Goal: Transaction & Acquisition: Purchase product/service

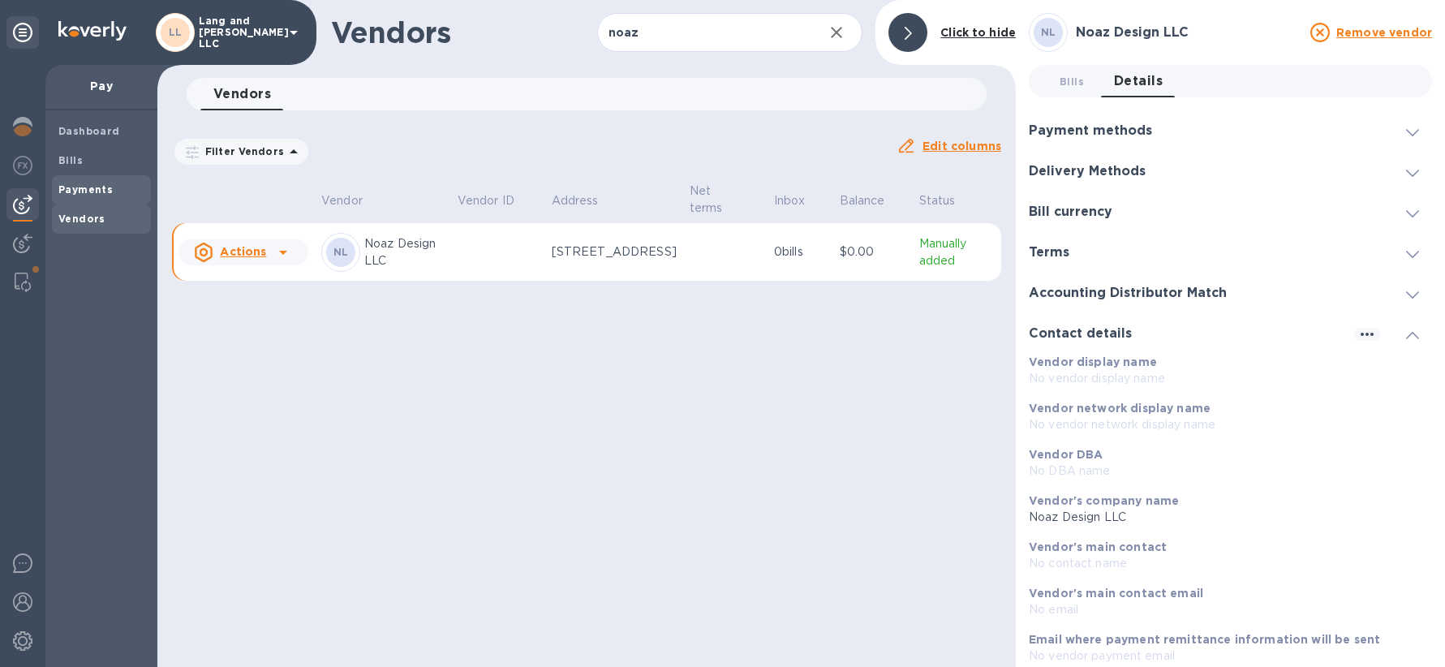
click at [89, 186] on b "Payments" at bounding box center [85, 189] width 54 height 12
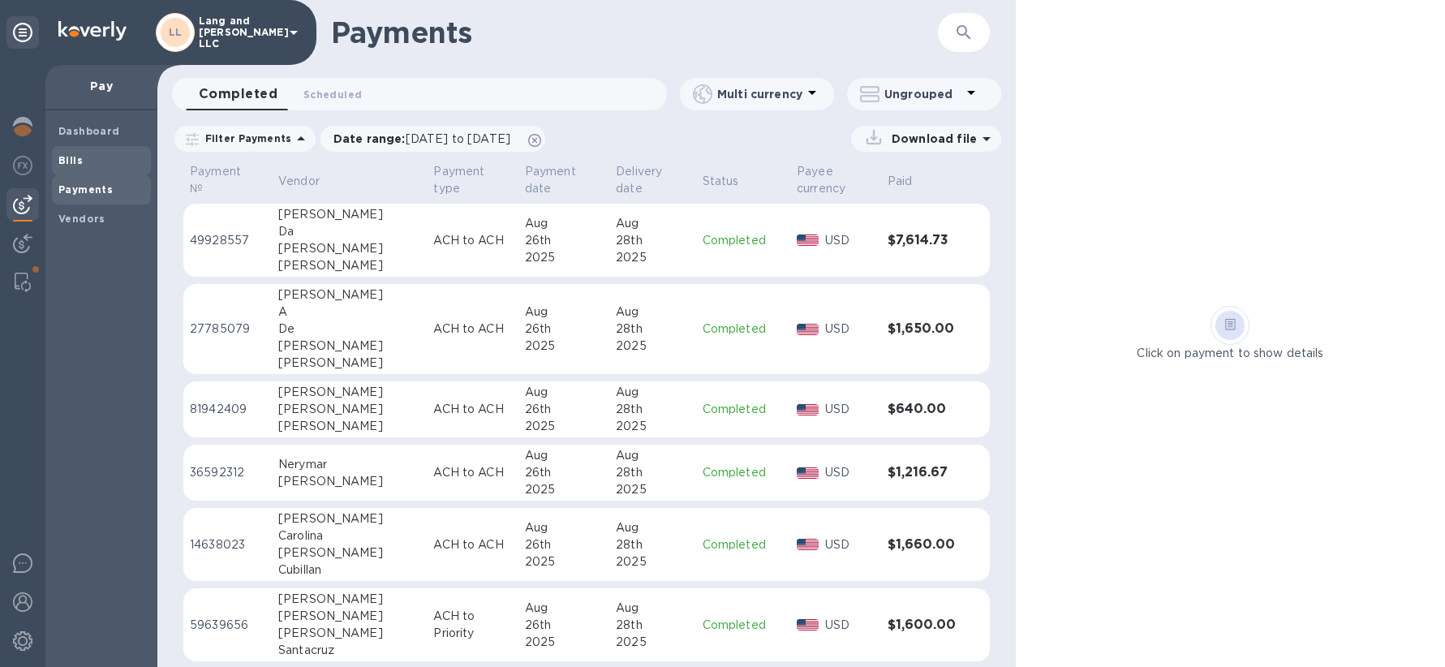
click at [83, 162] on span "Bills" at bounding box center [101, 161] width 86 height 16
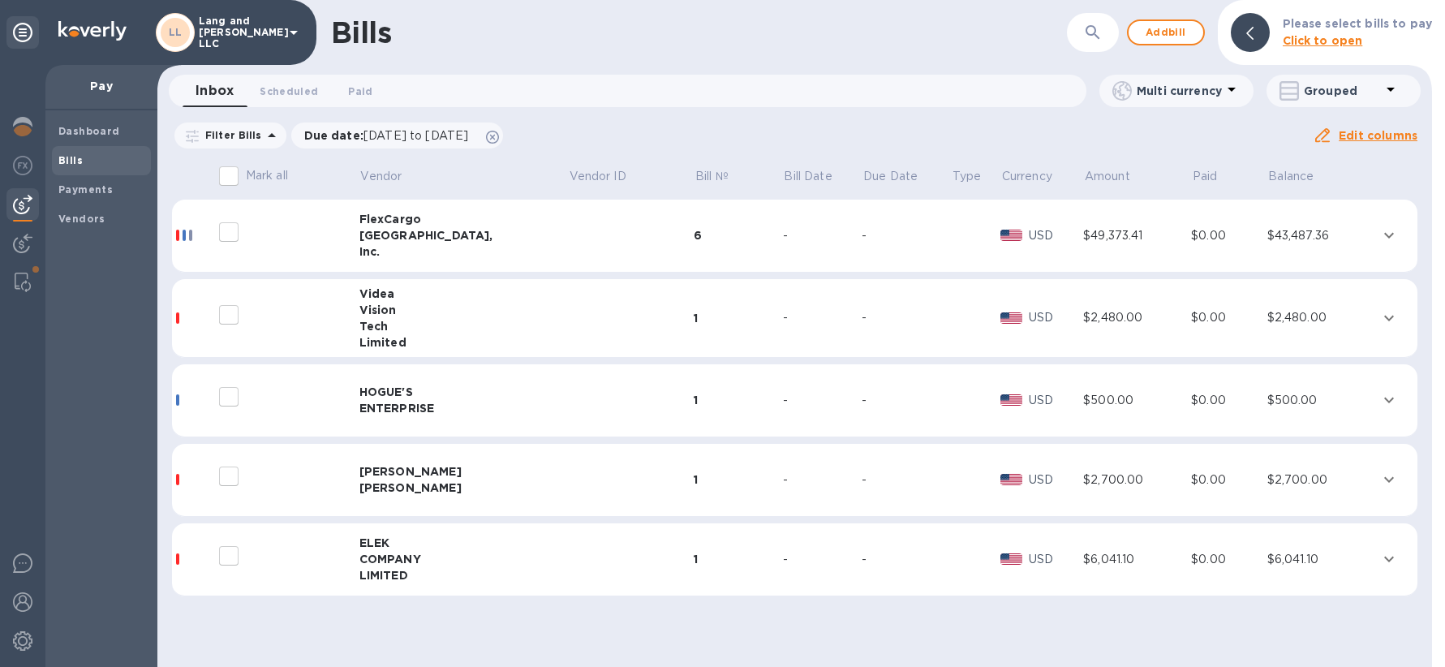
click at [237, 316] on input "decorative checkbox" at bounding box center [229, 315] width 34 height 34
checkbox input "false"
click at [97, 199] on div "Payments" at bounding box center [101, 189] width 99 height 29
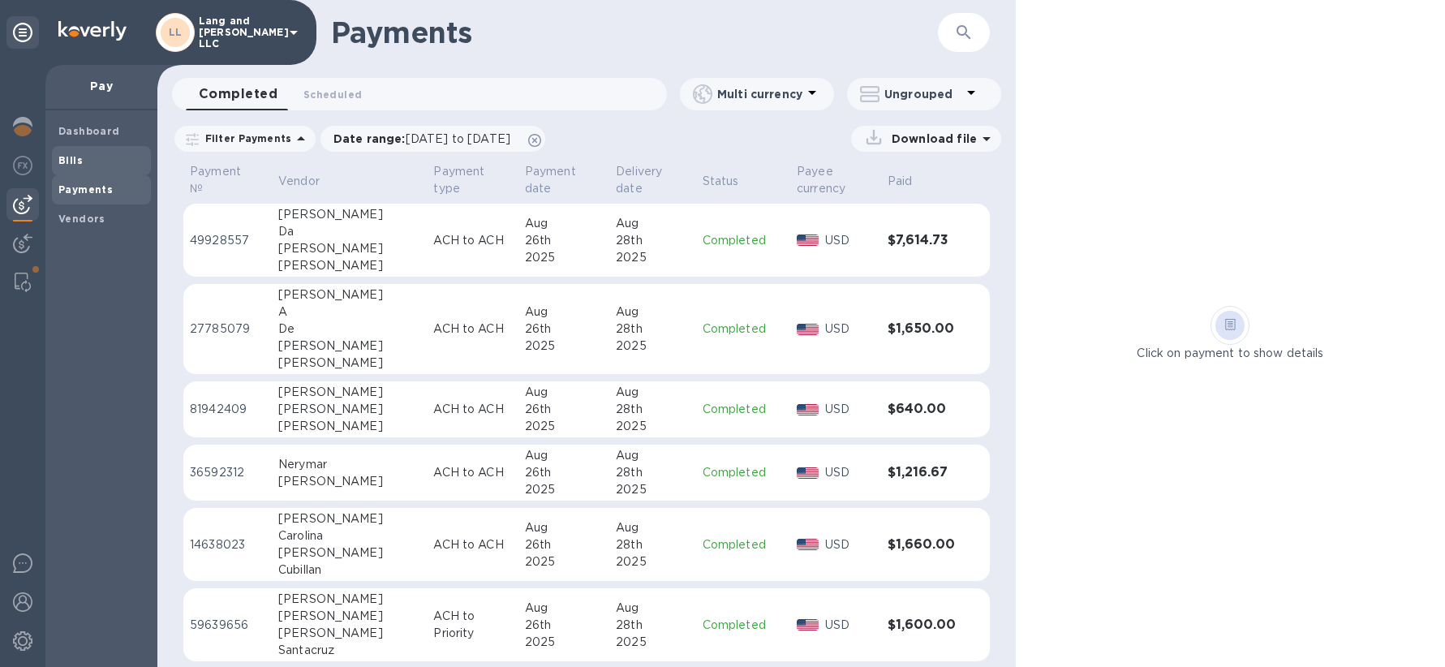
click at [92, 165] on span "Bills" at bounding box center [101, 161] width 86 height 16
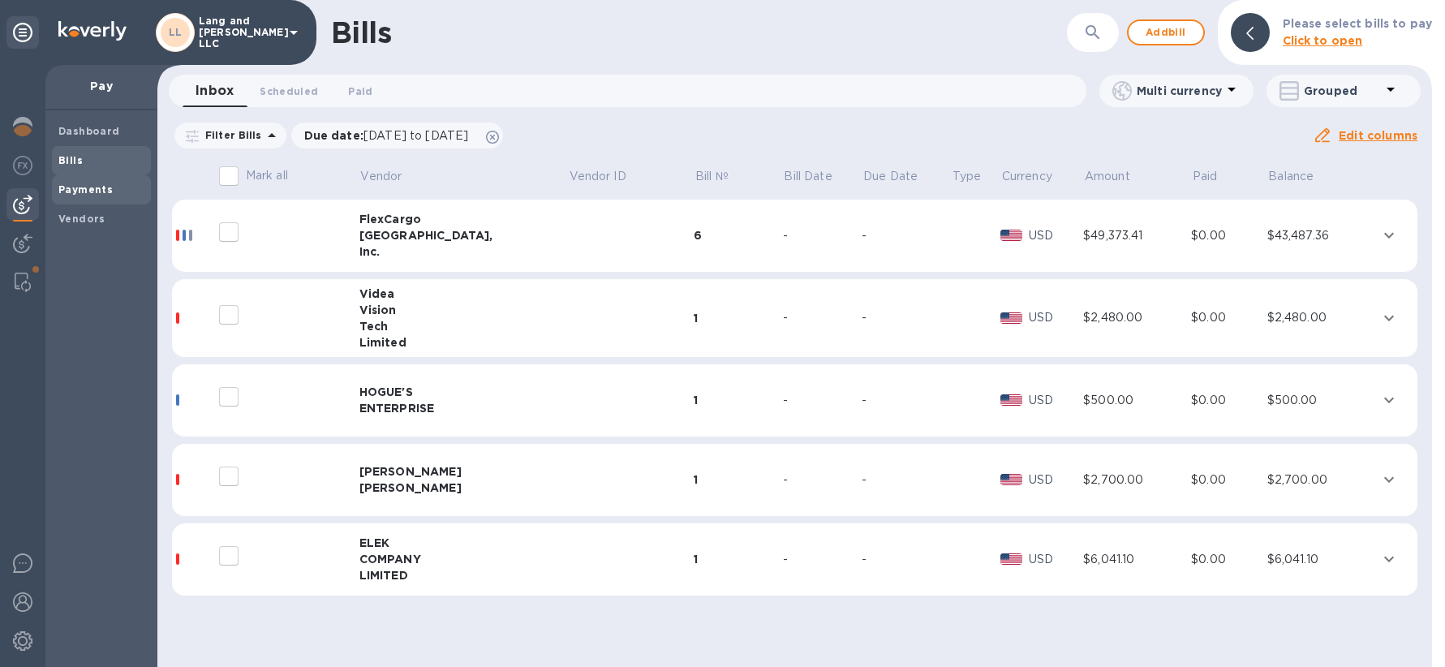
click at [75, 191] on b "Payments" at bounding box center [85, 189] width 54 height 12
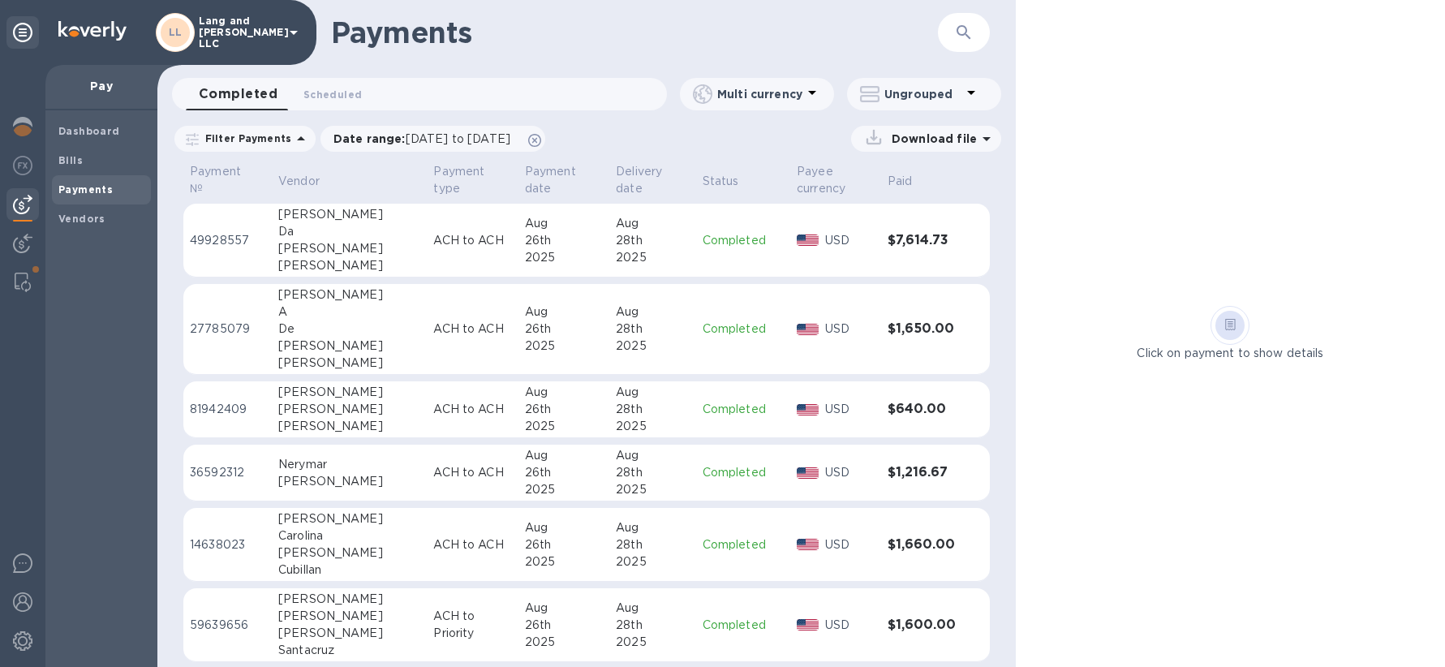
click at [30, 204] on img at bounding box center [22, 204] width 19 height 19
click at [85, 164] on span "Bills" at bounding box center [101, 161] width 86 height 16
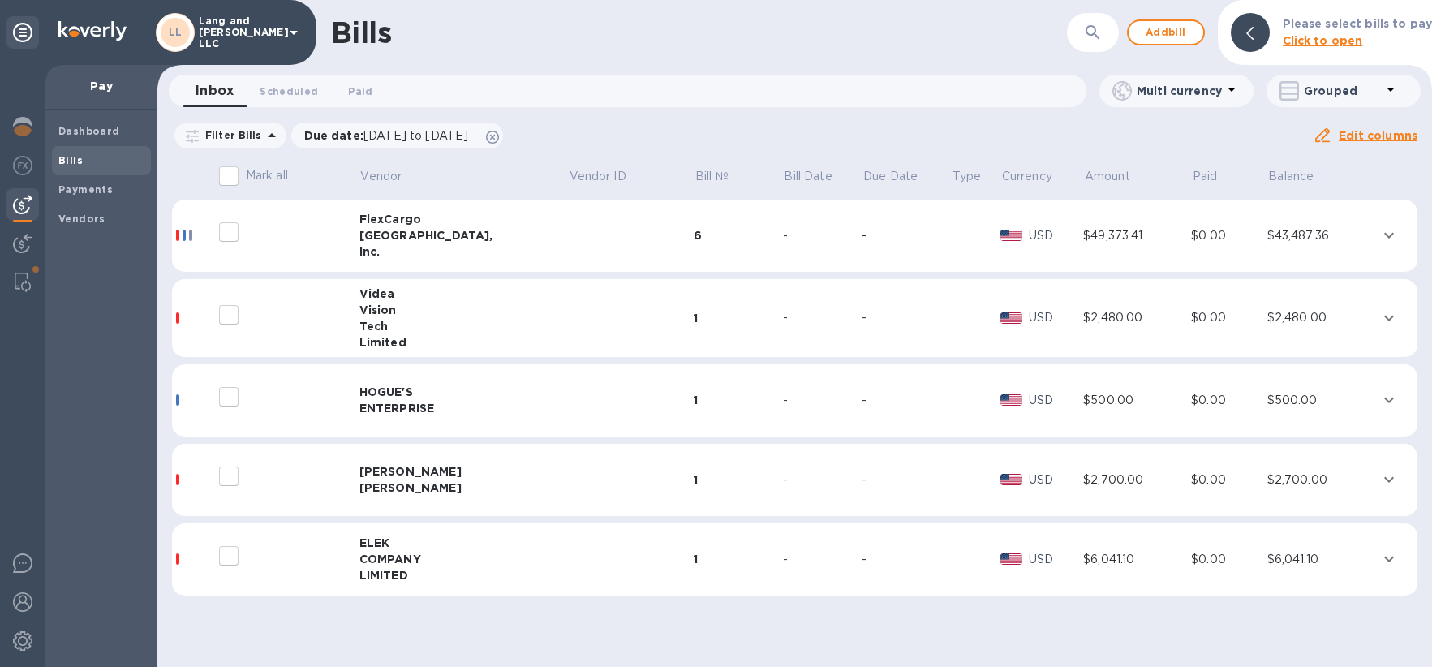
click at [239, 313] on input "decorative checkbox" at bounding box center [229, 315] width 34 height 34
click at [233, 316] on input "decorative checkbox" at bounding box center [229, 315] width 34 height 34
click at [232, 316] on input "decorative checkbox" at bounding box center [229, 315] width 34 height 34
checkbox input "false"
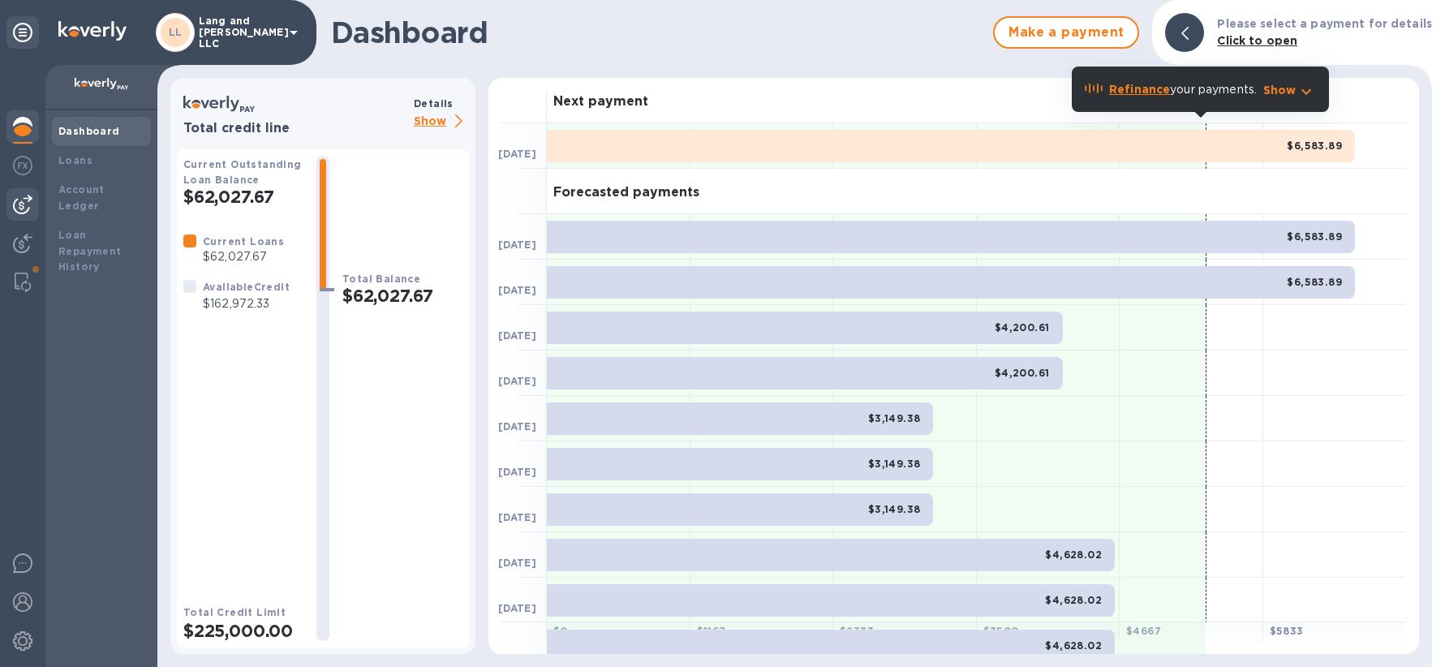
click at [28, 207] on img at bounding box center [22, 204] width 19 height 19
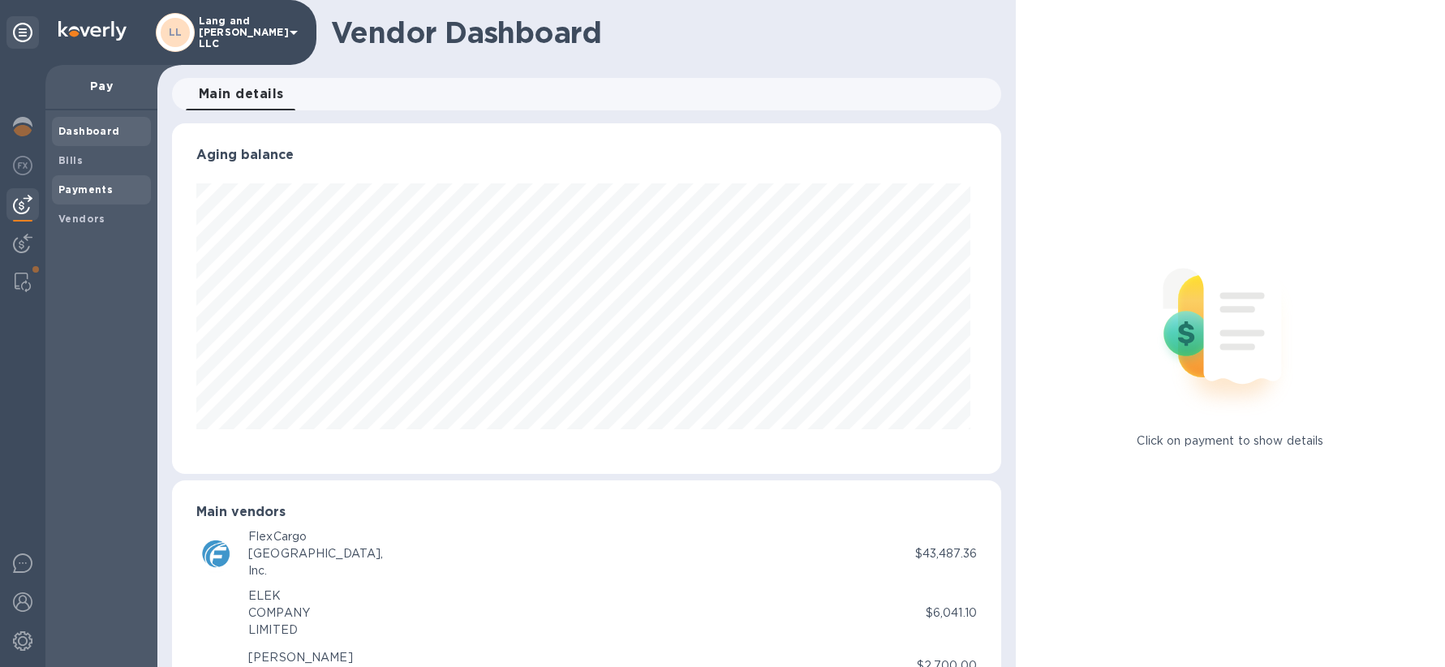
scroll to position [351, 823]
click at [63, 189] on b "Payments" at bounding box center [85, 189] width 54 height 12
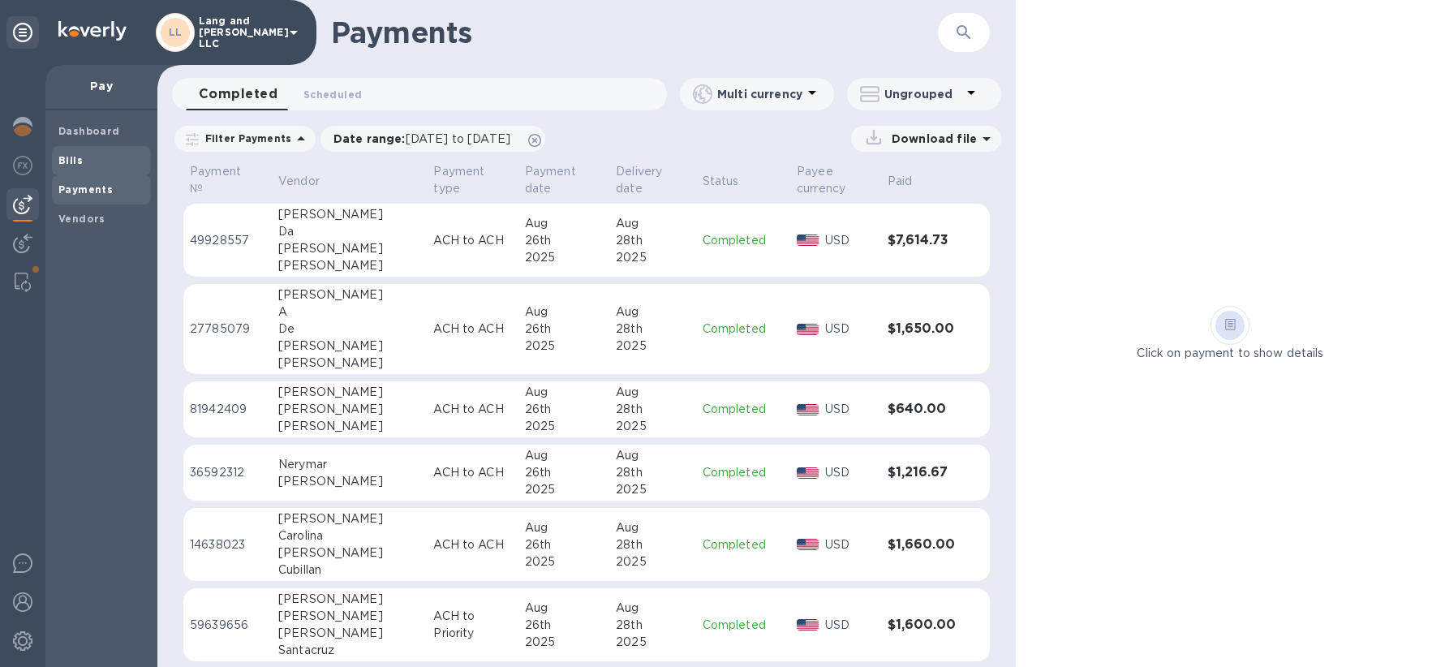
click at [77, 166] on b "Bills" at bounding box center [70, 160] width 24 height 12
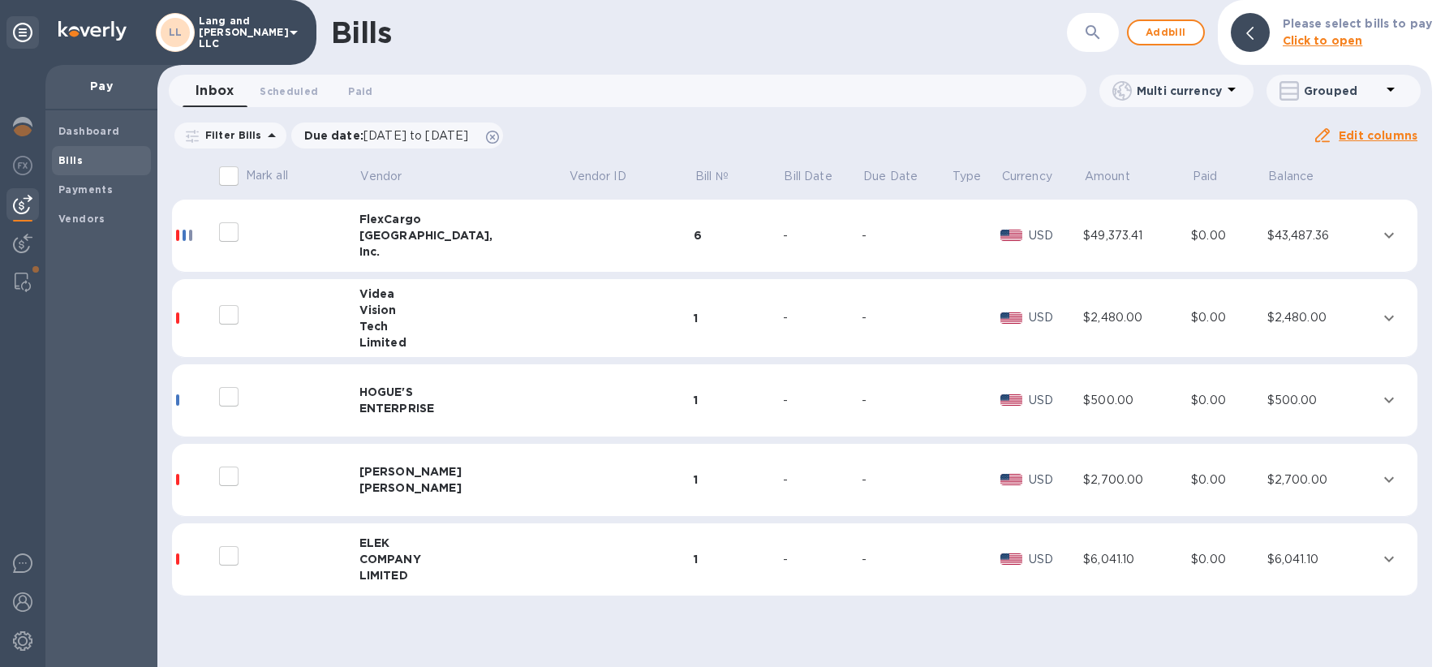
click at [231, 313] on input "decorative checkbox" at bounding box center [229, 315] width 34 height 34
click at [449, 315] on div "Vision" at bounding box center [463, 310] width 209 height 16
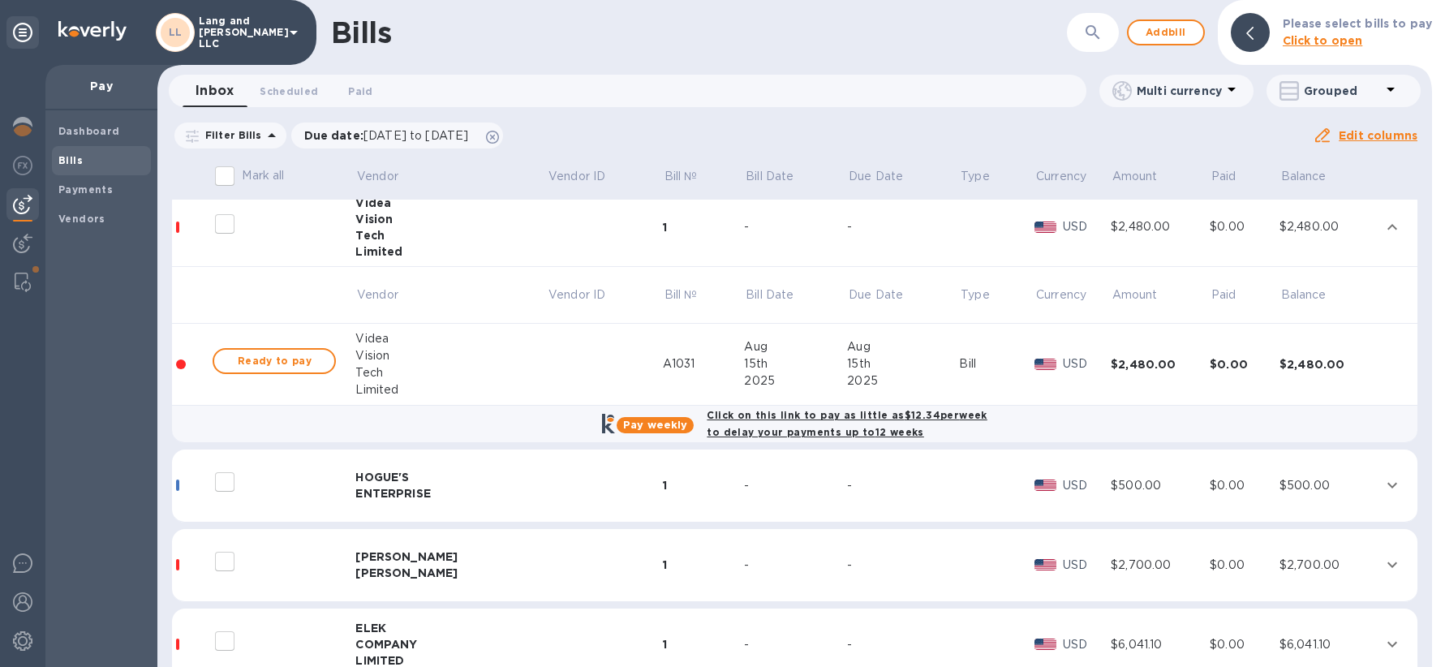
scroll to position [127, 0]
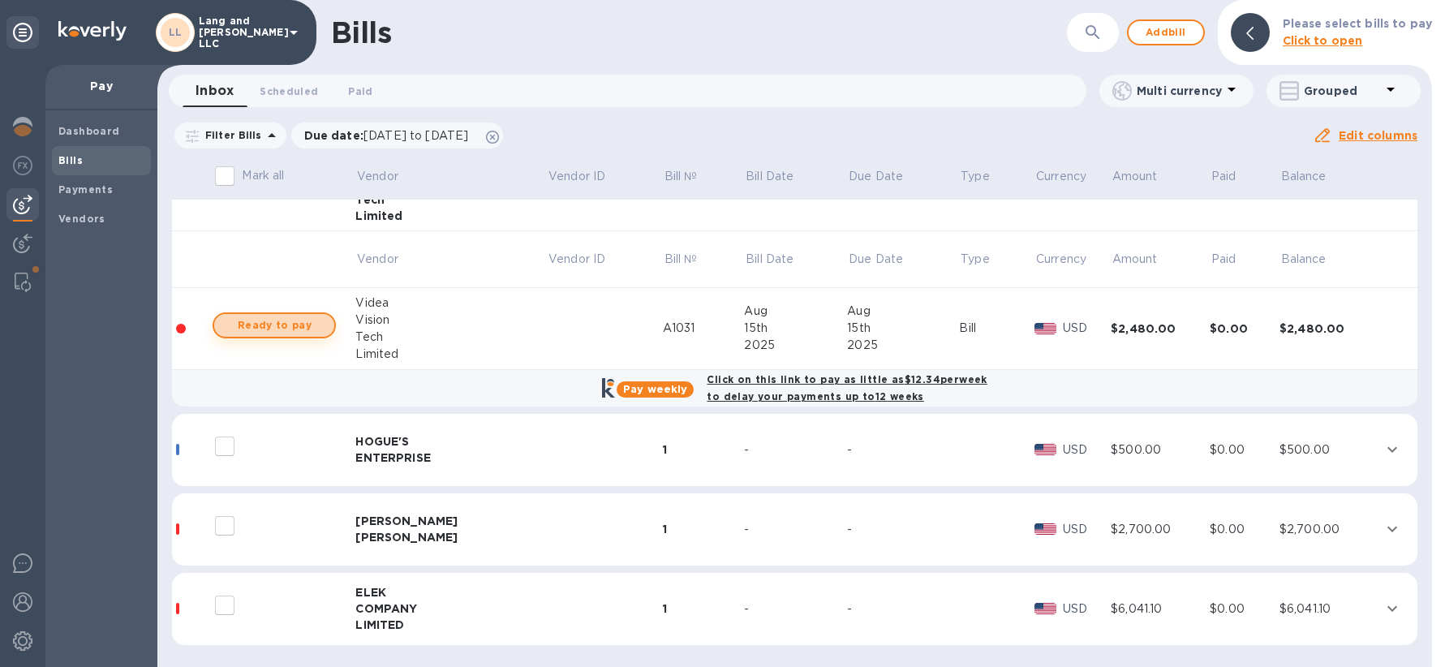
click at [288, 323] on span "Ready to pay" at bounding box center [274, 325] width 94 height 19
click at [283, 326] on span "Ready to pay" at bounding box center [274, 325] width 94 height 19
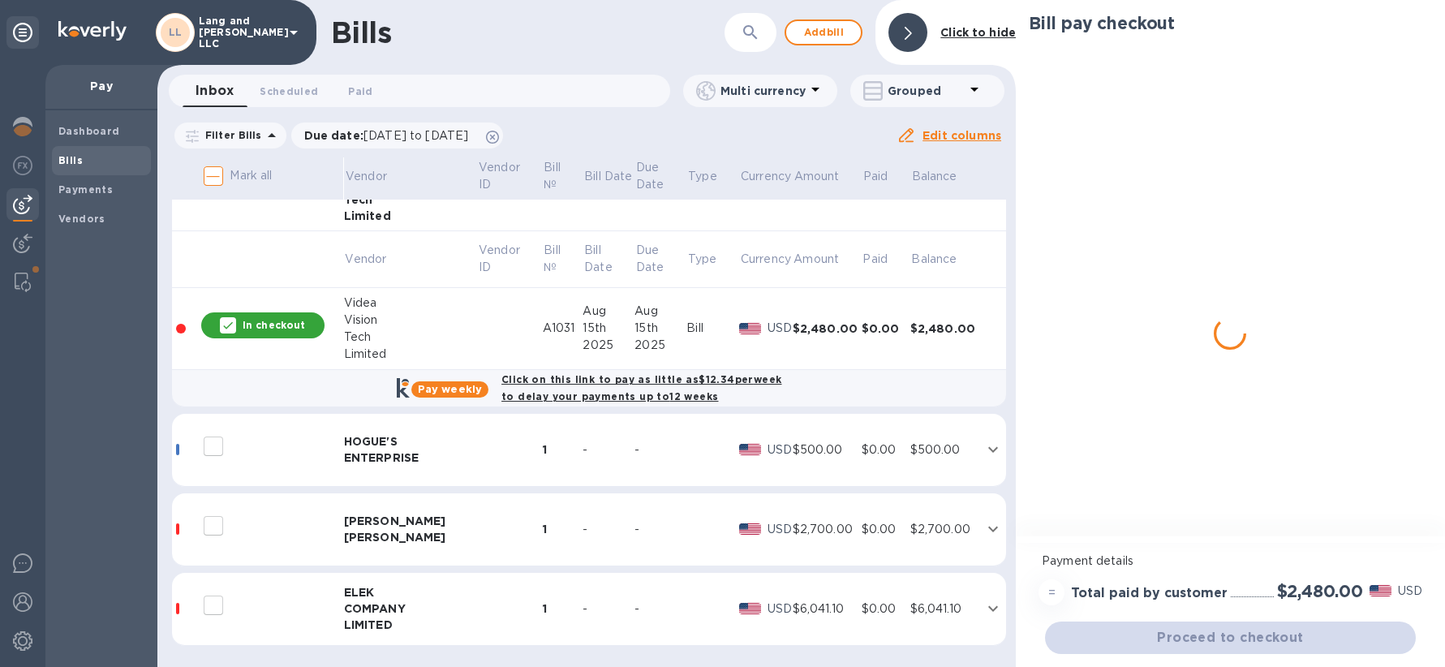
checkbox input "true"
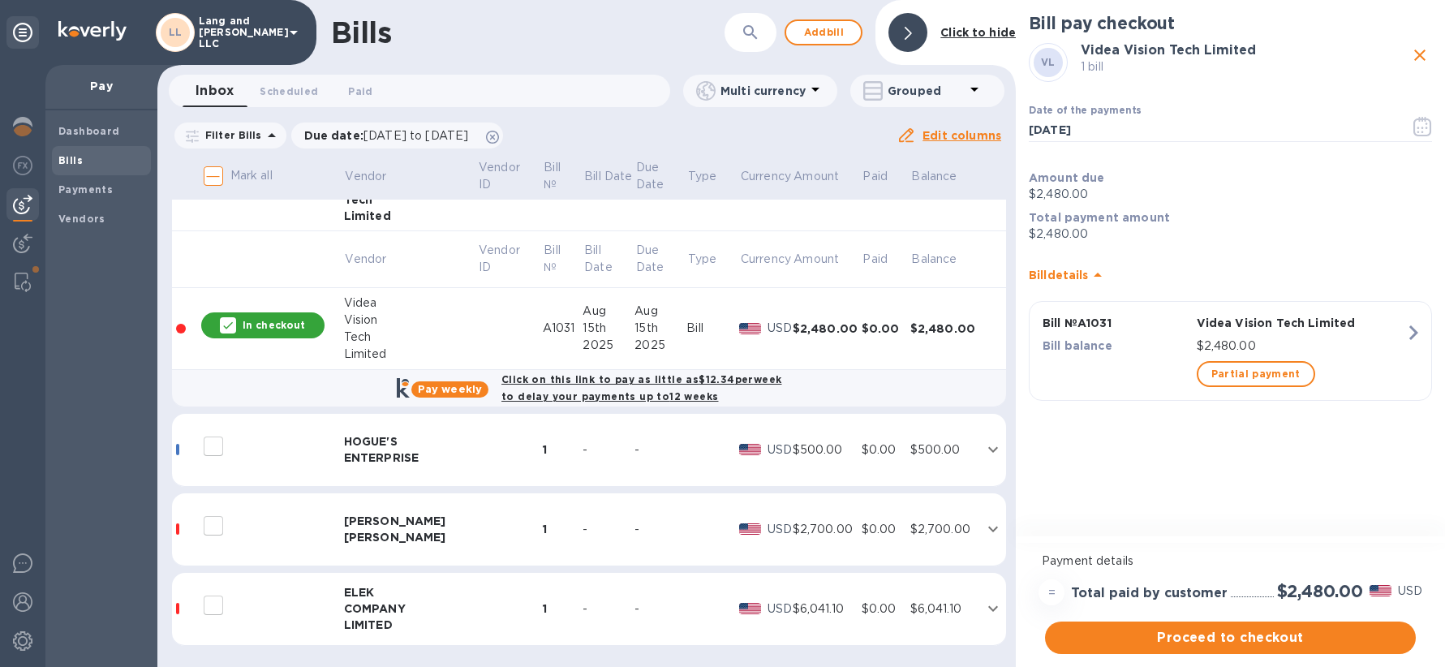
click at [359, 606] on div "COMPANY" at bounding box center [411, 608] width 134 height 16
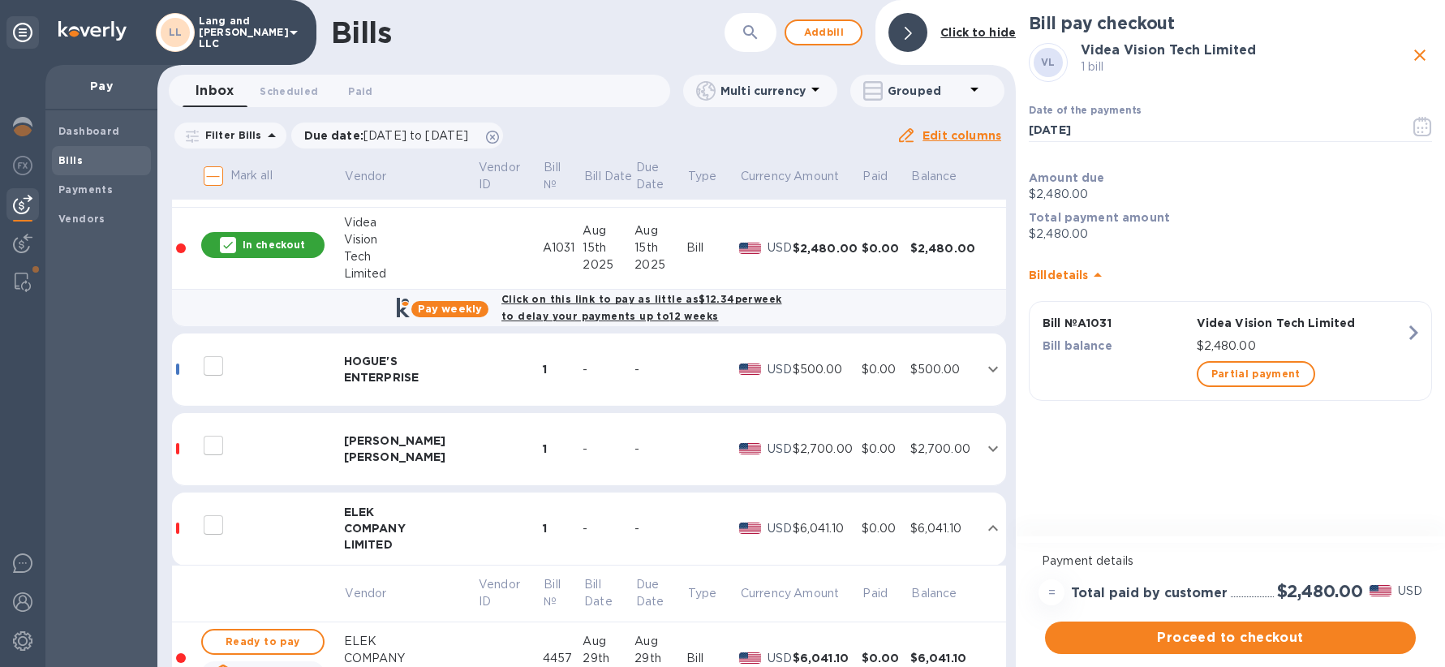
scroll to position [294, 0]
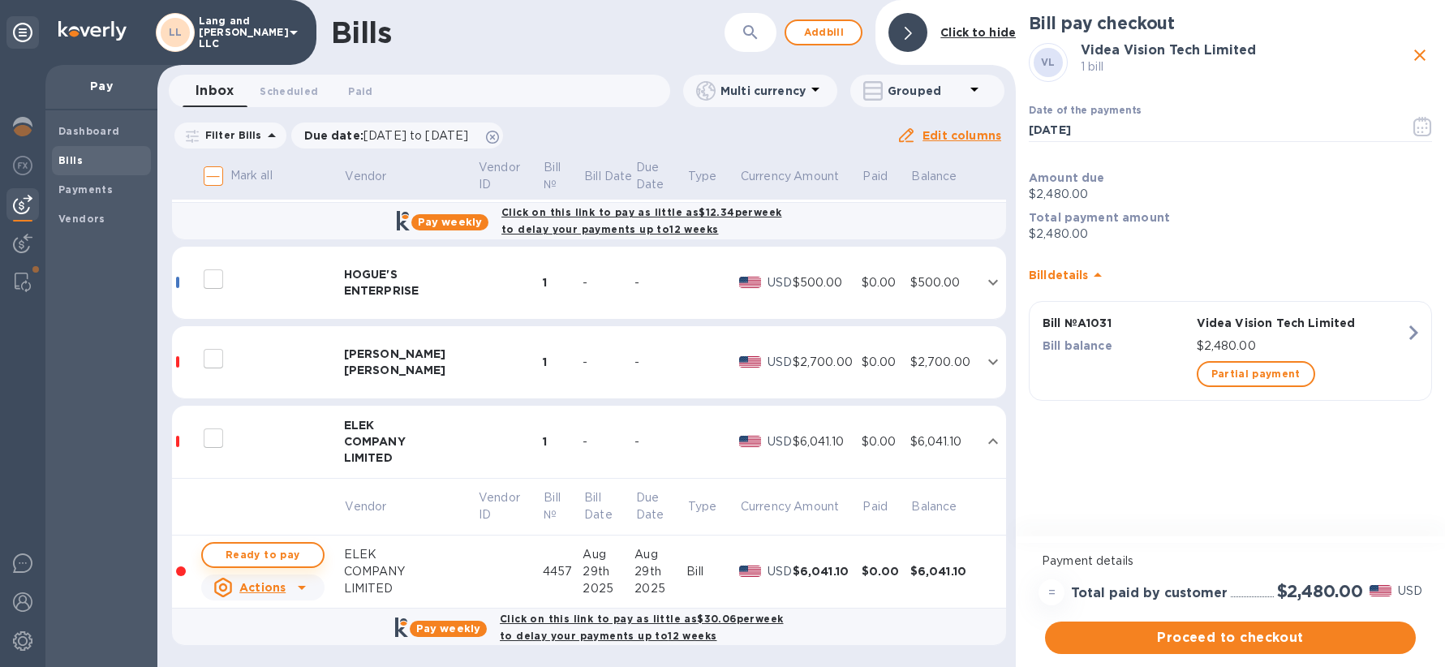
click at [280, 556] on span "Ready to pay" at bounding box center [263, 554] width 94 height 19
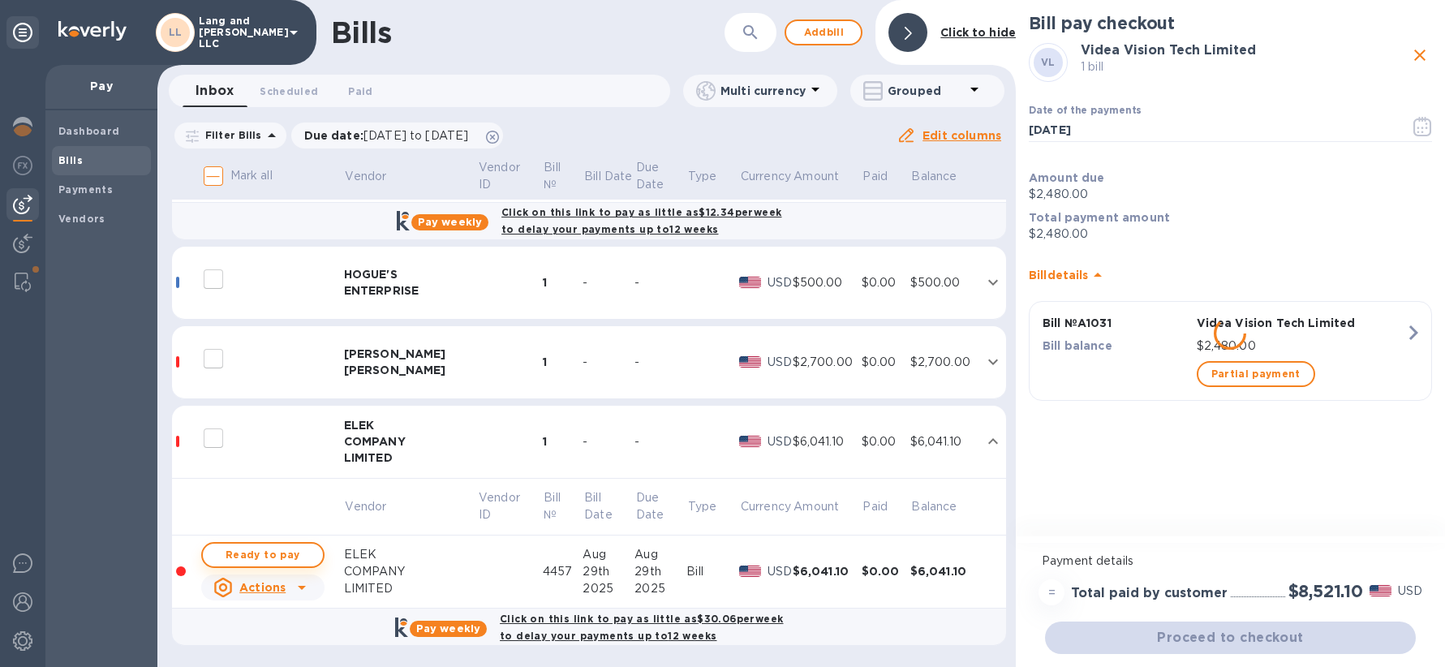
checkbox input "true"
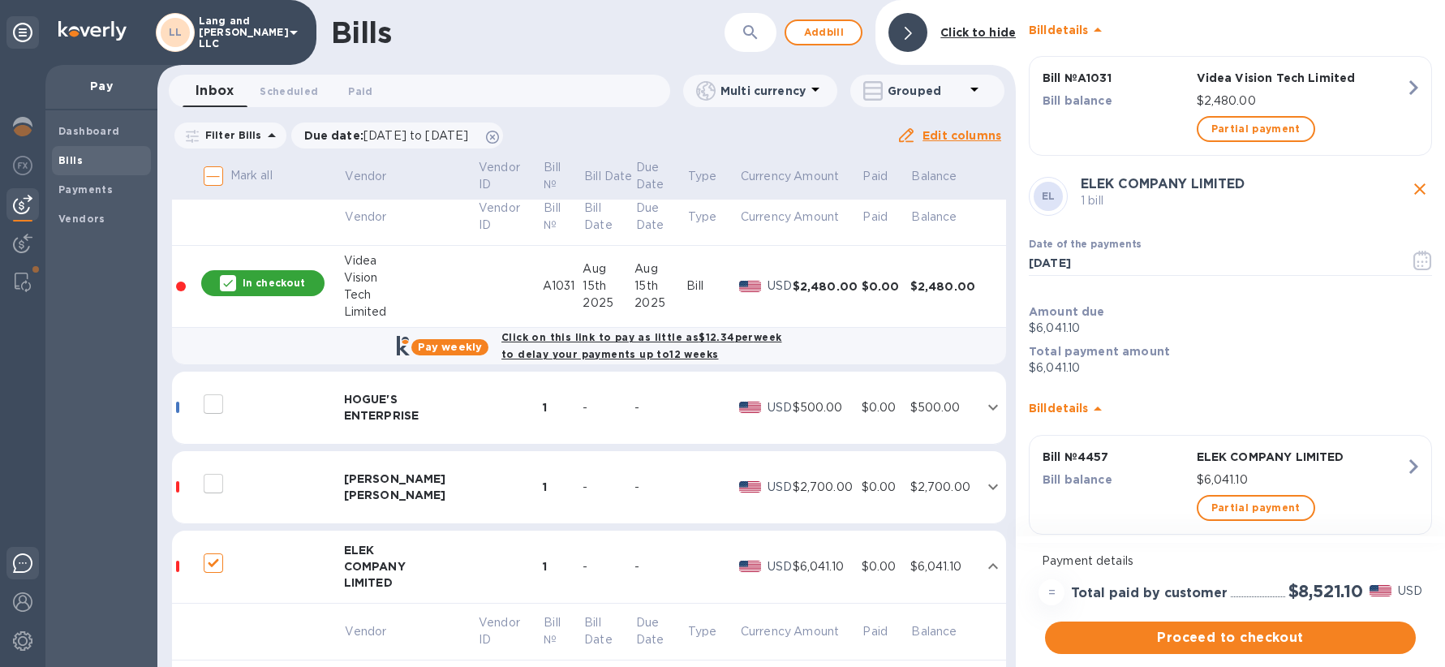
scroll to position [274, 0]
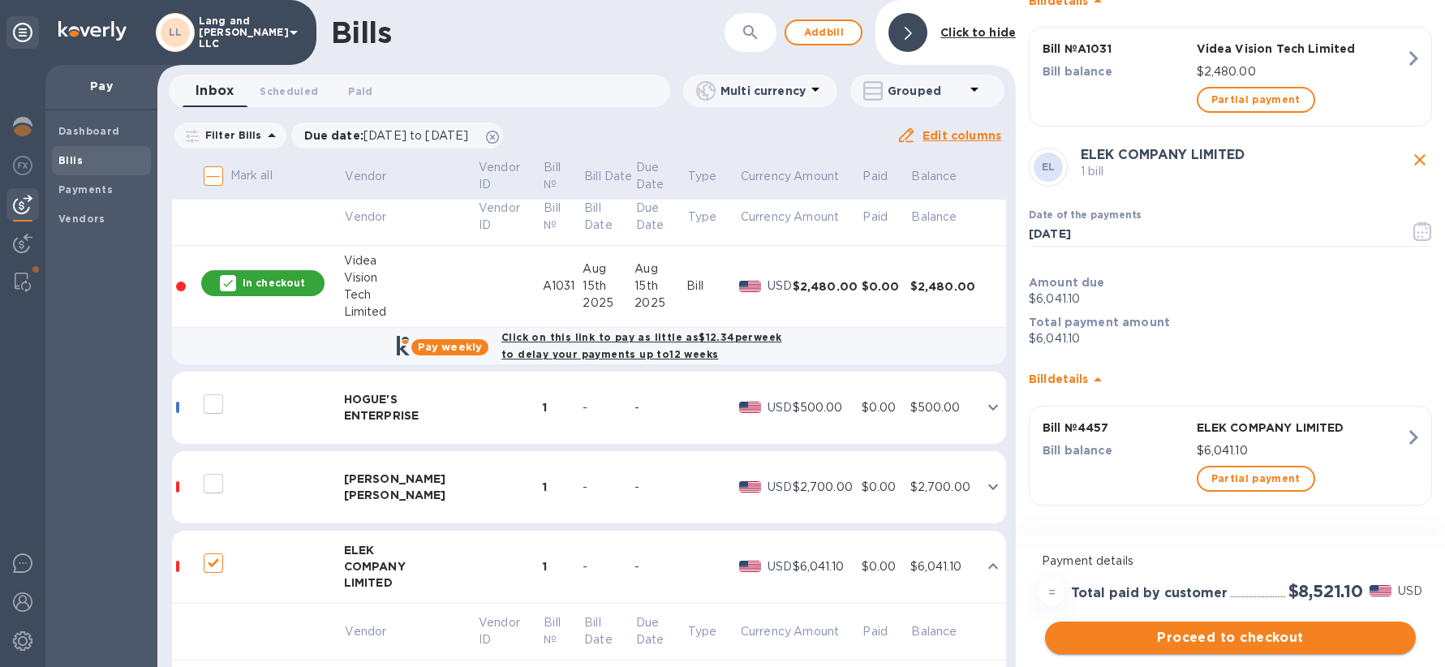
click at [1196, 638] on span "Proceed to checkout" at bounding box center [1230, 637] width 345 height 19
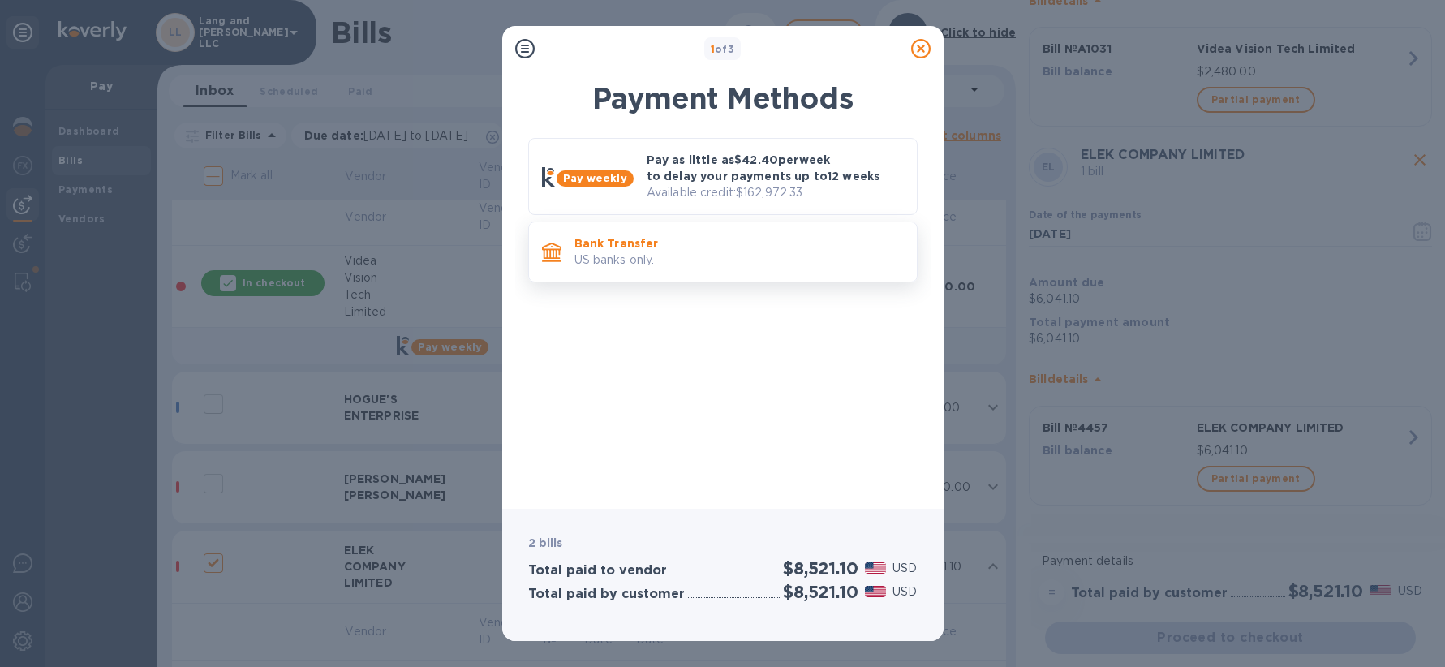
click at [609, 252] on p "US banks only." at bounding box center [738, 260] width 329 height 17
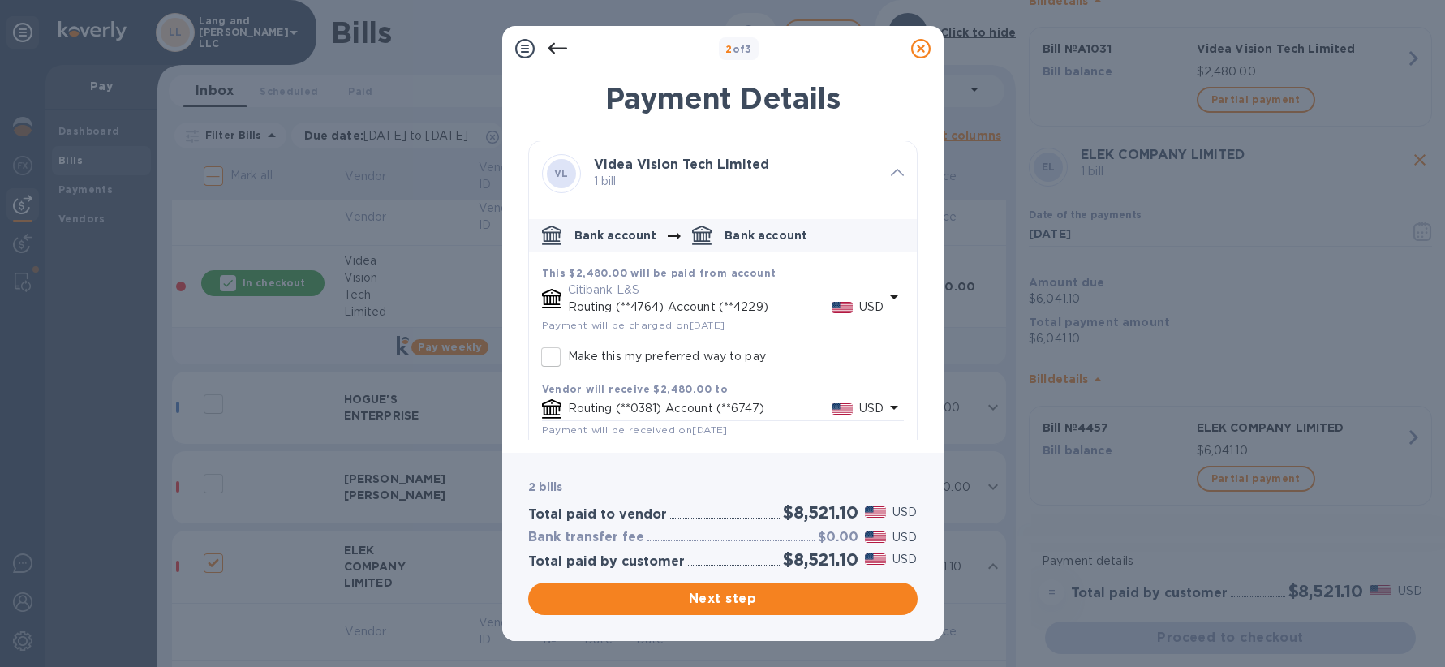
scroll to position [0, 0]
click at [680, 303] on p "Routing (**4764) Account (**4229)" at bounding box center [700, 307] width 264 height 17
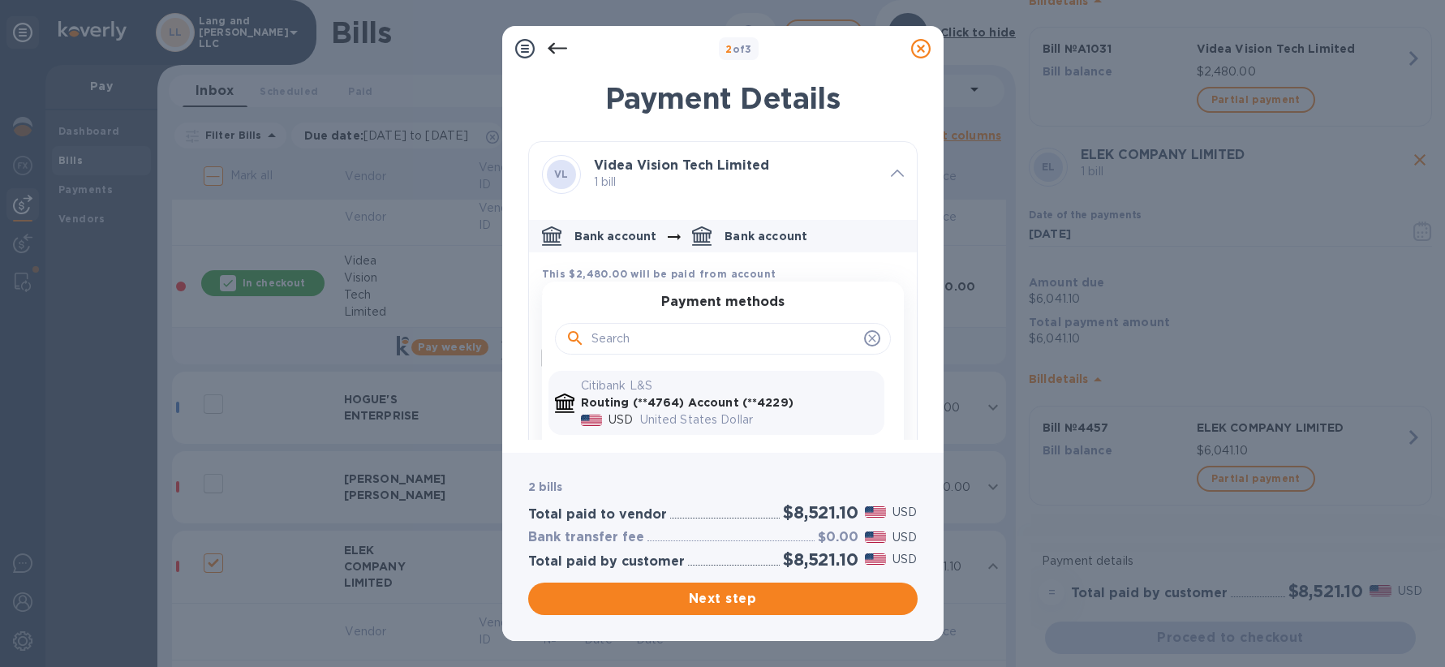
click at [668, 290] on div "Payment methods Citibank L&S Routing (**4764) Account (**4229) USD United State…" at bounding box center [723, 413] width 362 height 263
click at [683, 298] on h3 "Payment methods" at bounding box center [722, 302] width 123 height 15
click at [652, 269] on b "This $2,480.00 will be paid from account" at bounding box center [659, 274] width 234 height 12
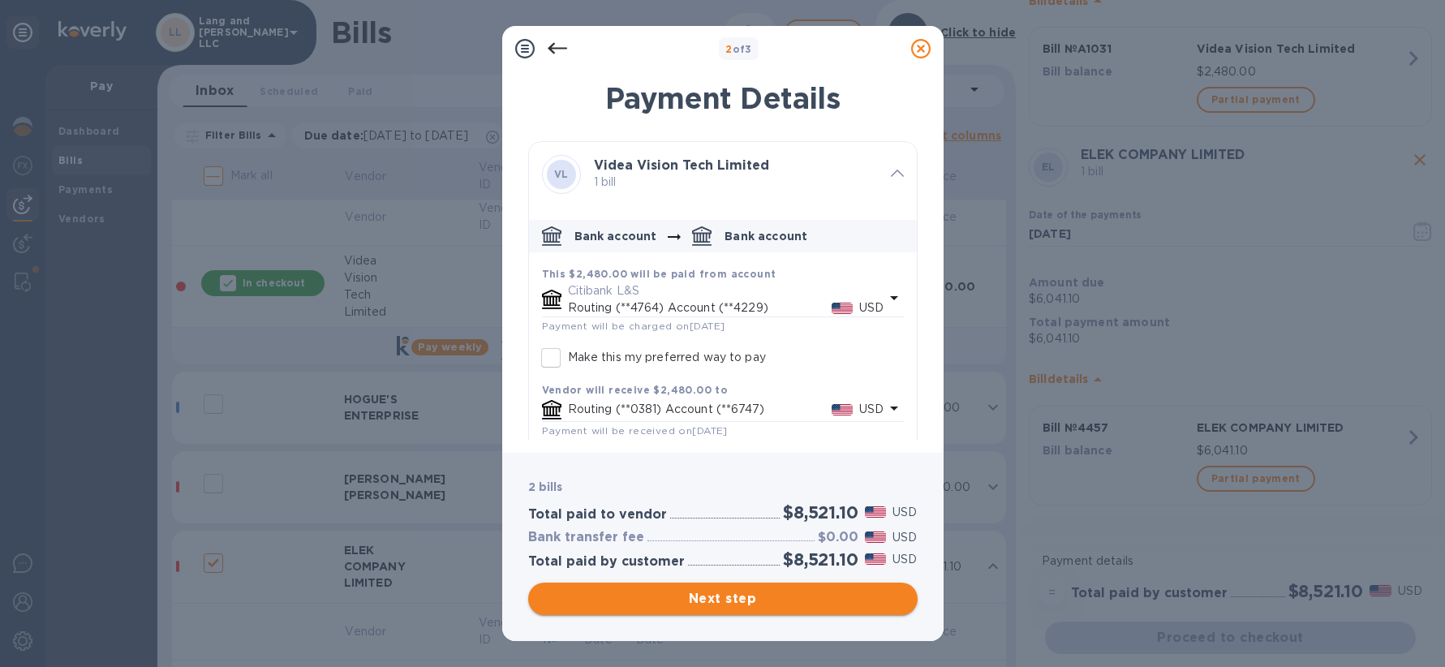
click at [721, 605] on span "Next step" at bounding box center [722, 598] width 363 height 19
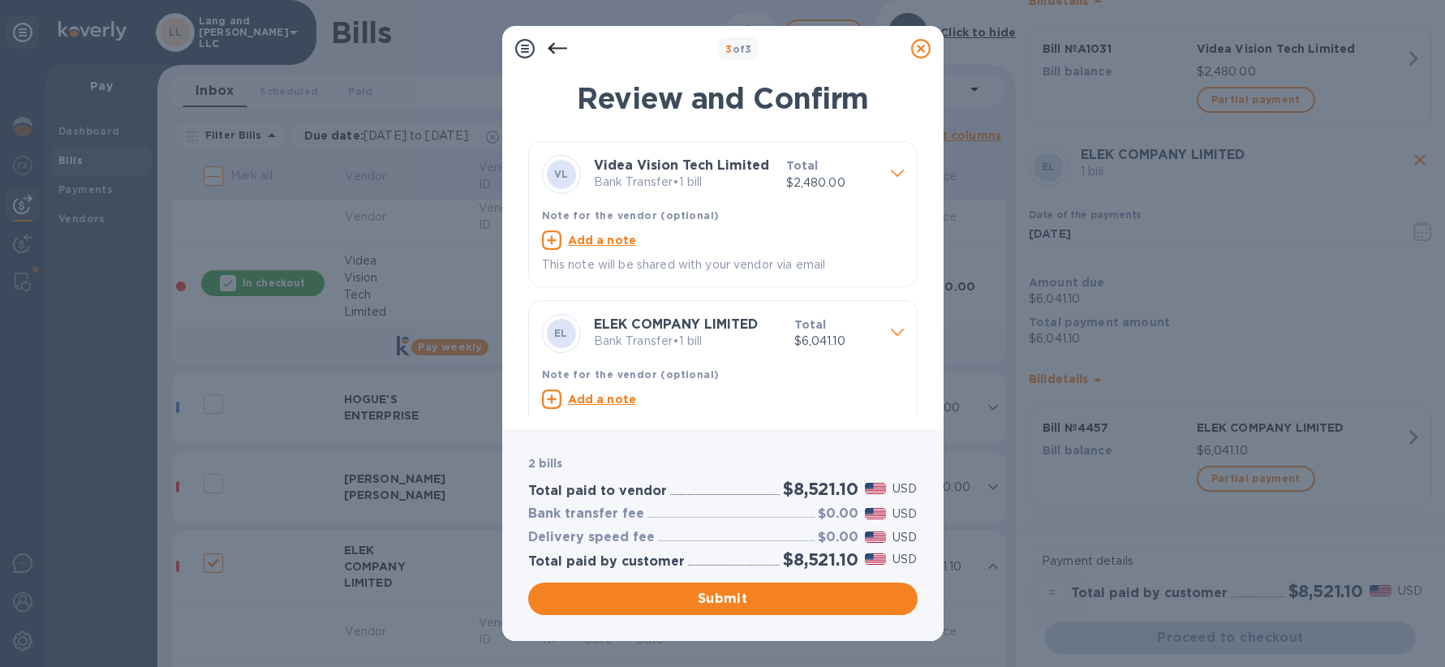
scroll to position [30, 0]
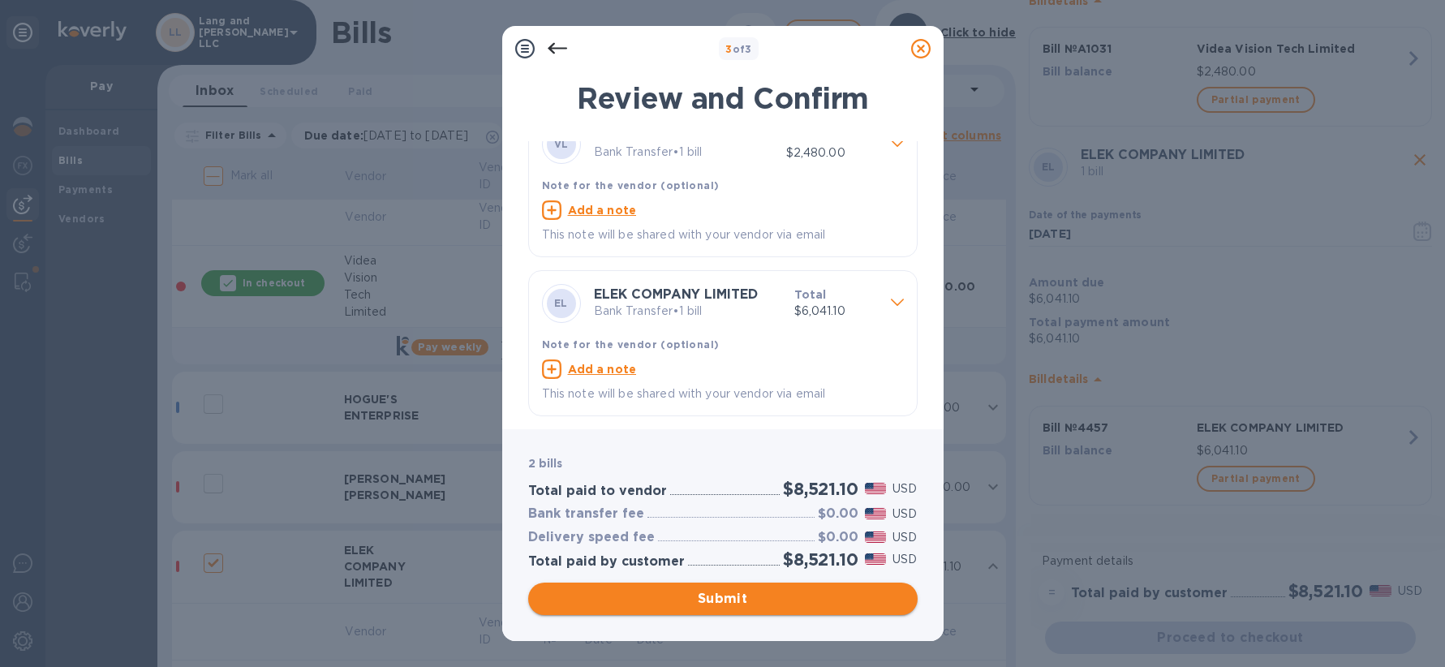
click at [731, 600] on span "Submit" at bounding box center [722, 598] width 363 height 19
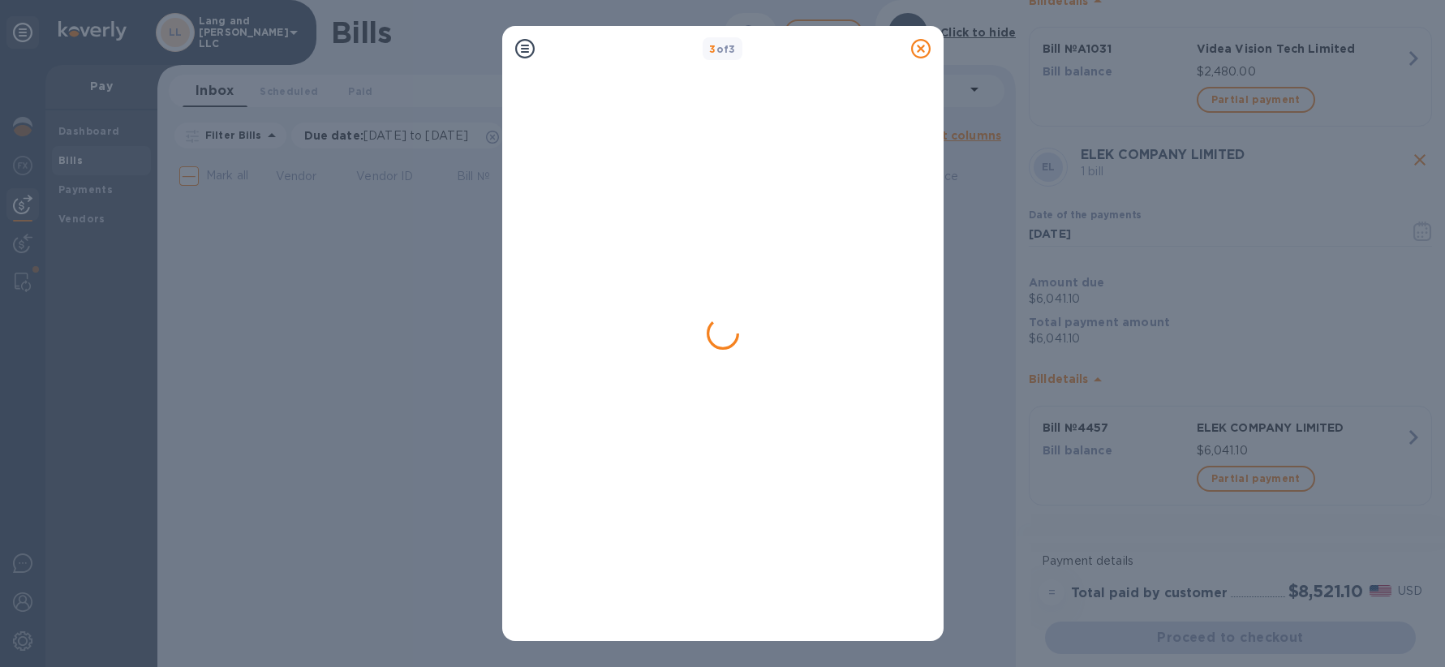
scroll to position [0, 0]
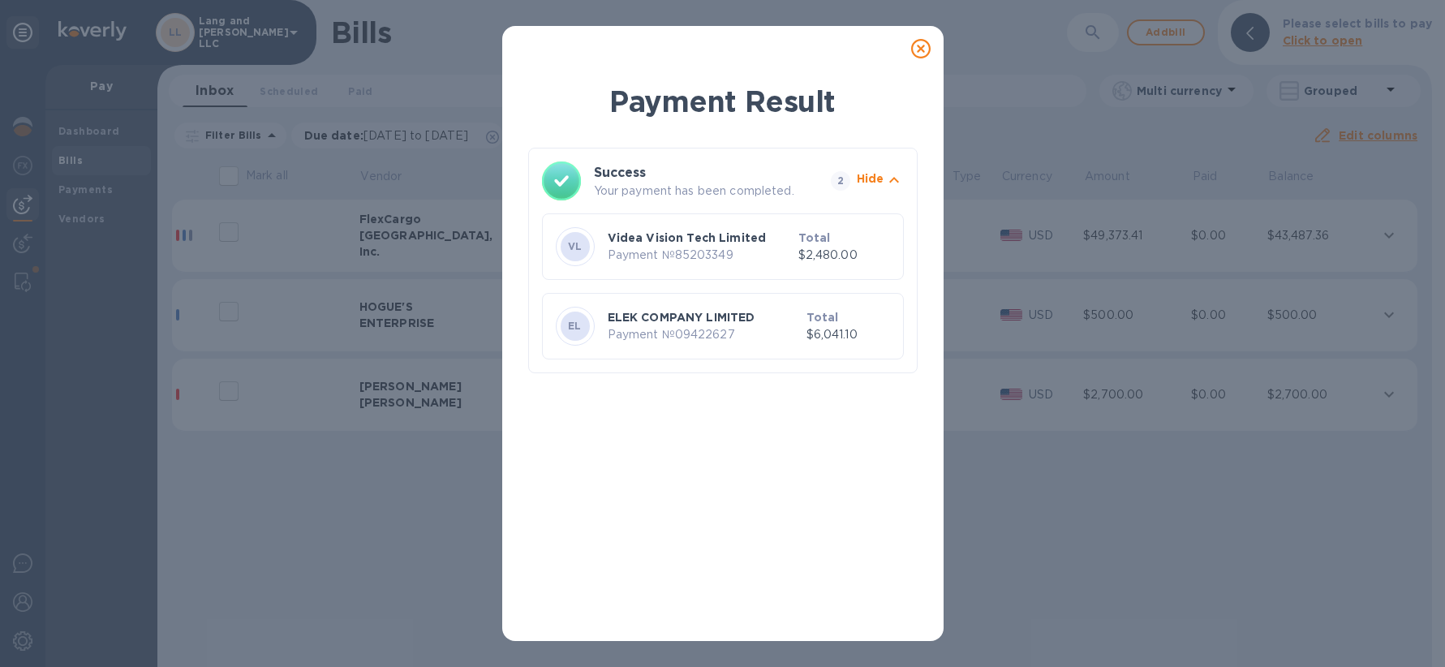
click at [642, 327] on p "Payment № 09422627" at bounding box center [704, 334] width 192 height 17
click at [922, 49] on icon at bounding box center [920, 48] width 19 height 19
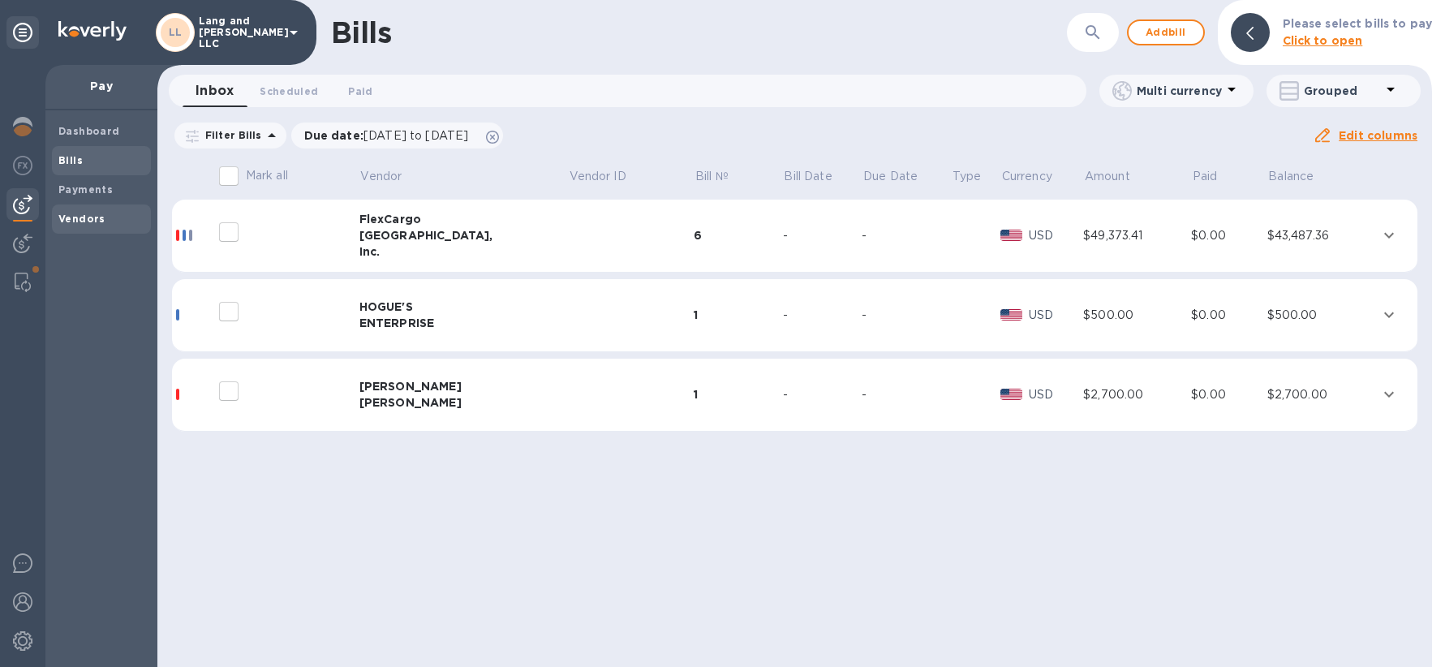
click at [84, 214] on b "Vendors" at bounding box center [81, 219] width 47 height 12
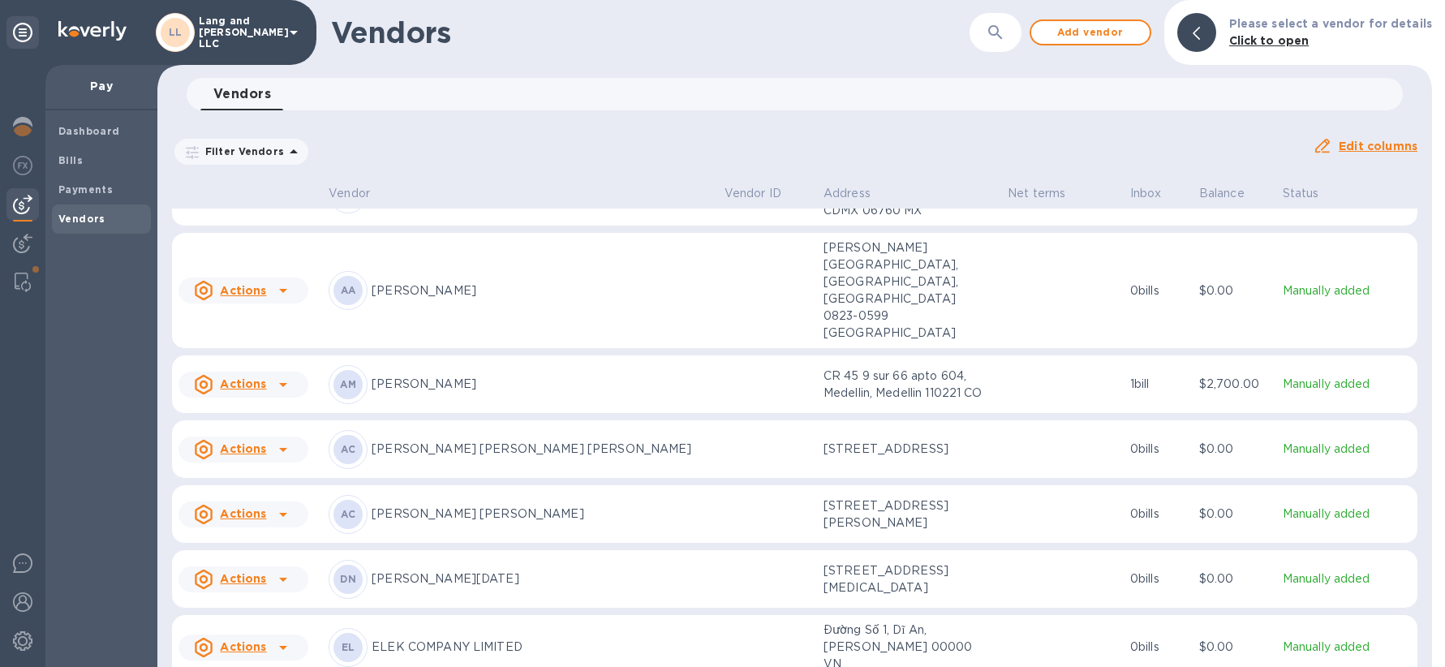
scroll to position [45, 0]
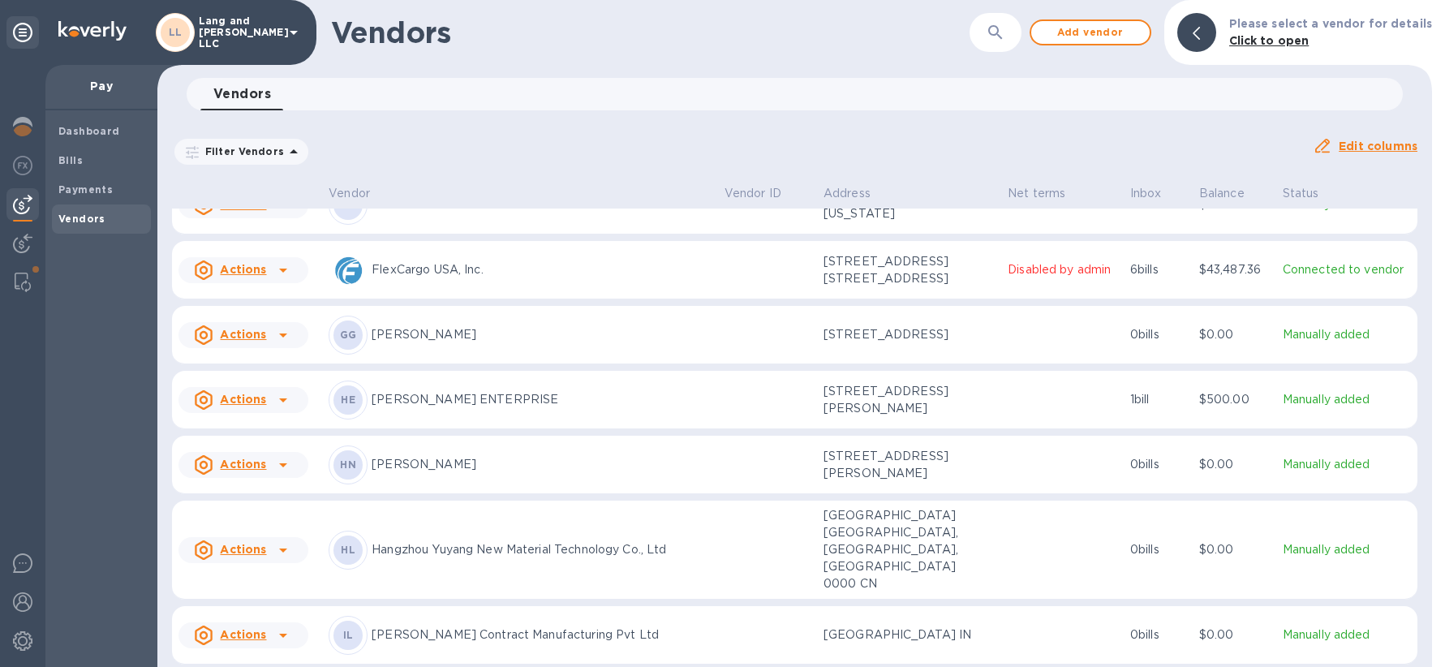
click at [464, 326] on p "[PERSON_NAME]" at bounding box center [542, 334] width 340 height 17
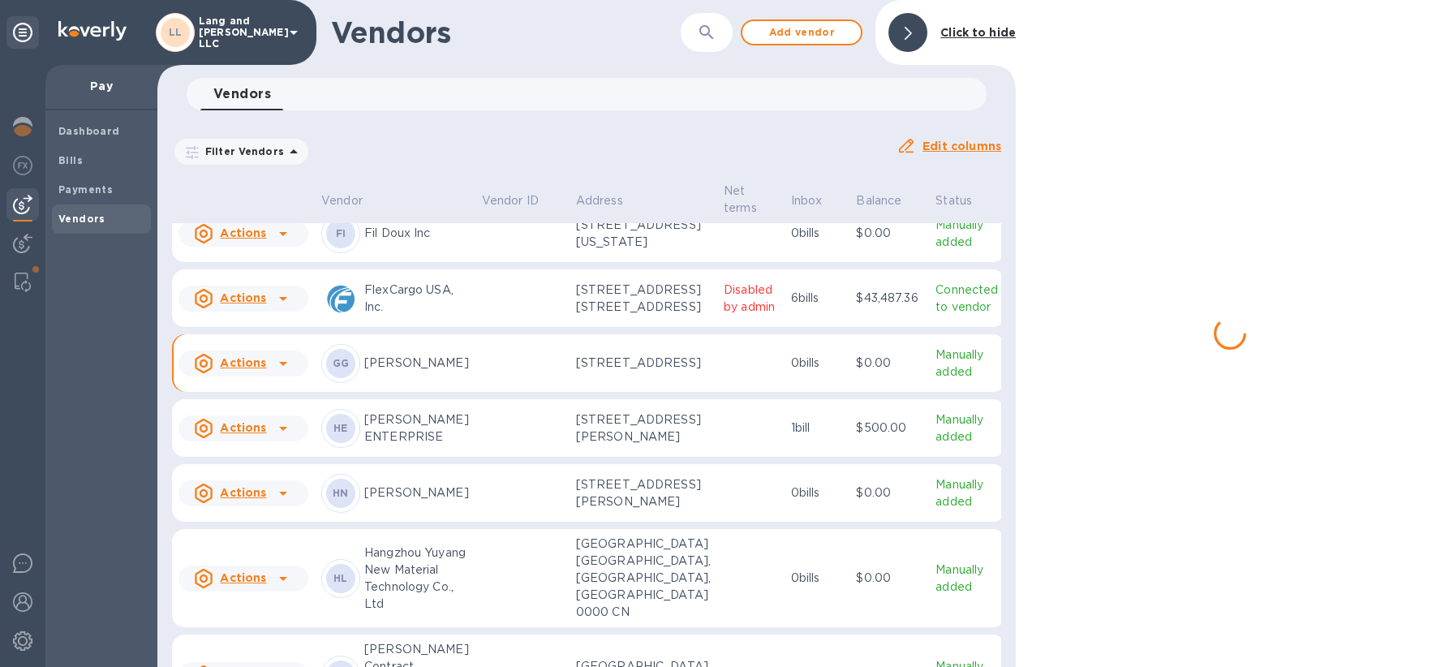
scroll to position [746, 0]
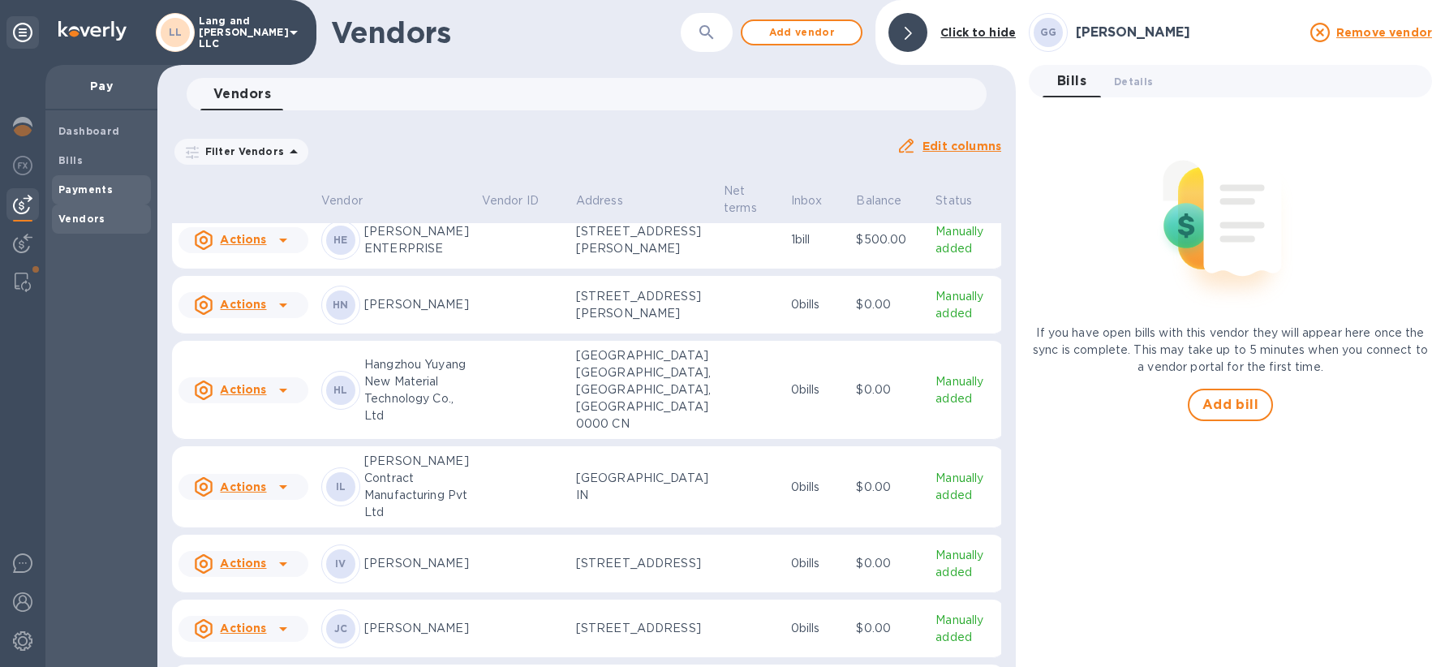
click at [97, 199] on div "Payments" at bounding box center [101, 189] width 99 height 29
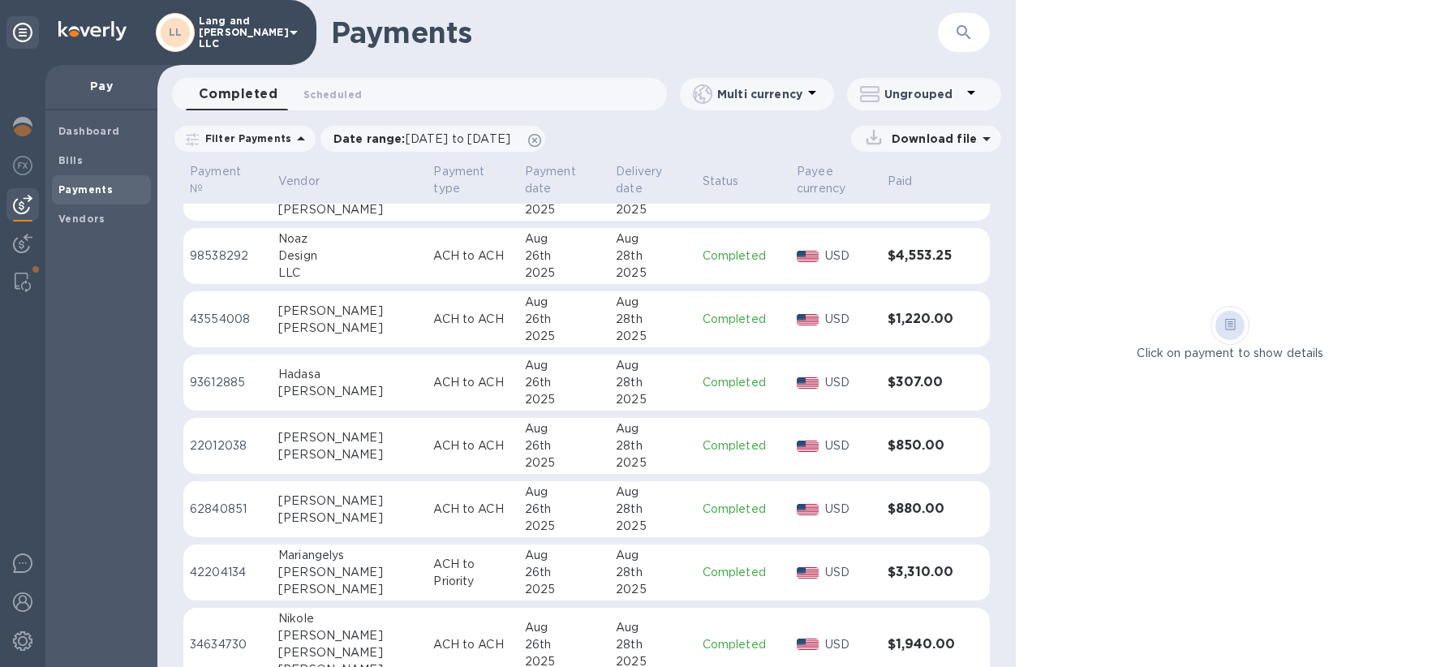
scroll to position [807, 0]
